Goal: Transaction & Acquisition: Obtain resource

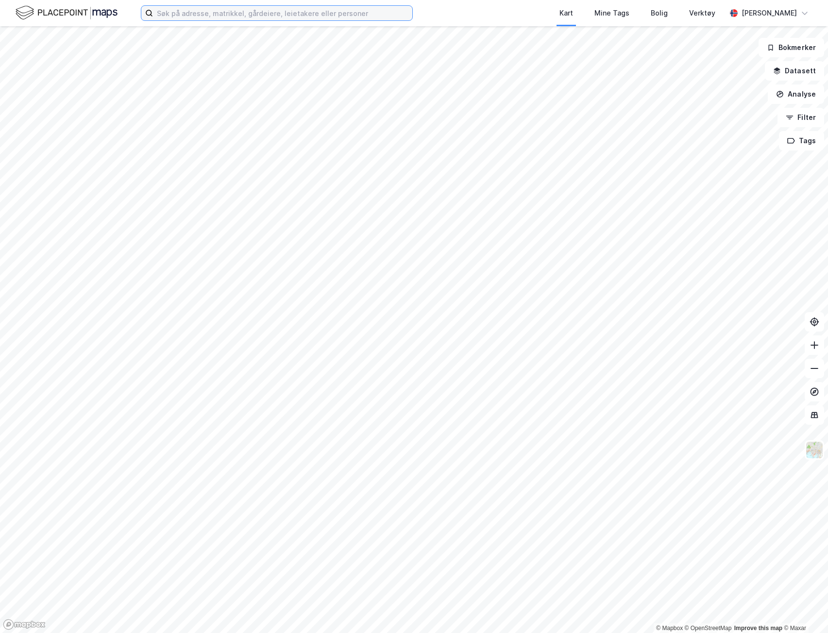
click at [289, 16] on input at bounding box center [282, 13] width 259 height 15
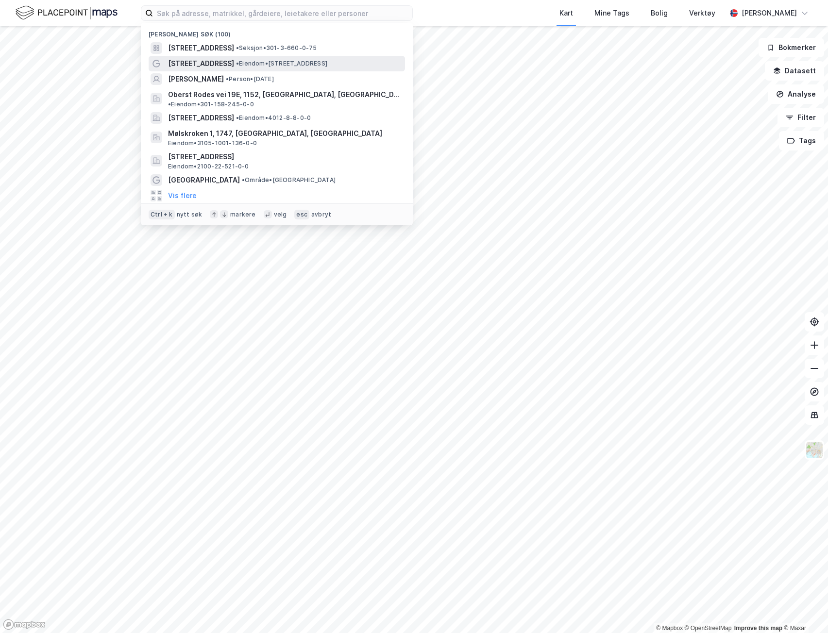
click at [257, 58] on div "[STREET_ADDRESS] • Eiendom • [STREET_ADDRESS]" at bounding box center [285, 64] width 235 height 12
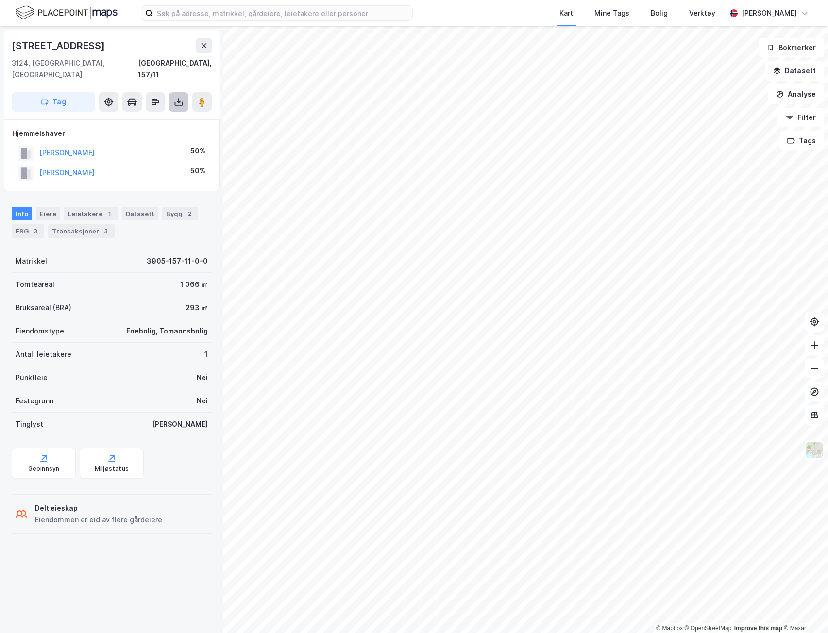
click at [171, 92] on button at bounding box center [178, 101] width 19 height 19
click at [159, 118] on div "Last ned grunnbok" at bounding box center [131, 122] width 56 height 8
